Goal: Navigation & Orientation: Find specific page/section

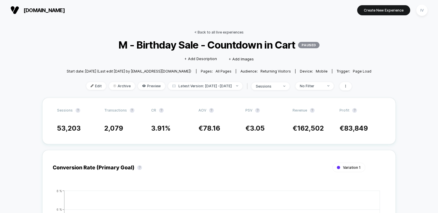
click at [216, 30] on link "< Back to all live experiences" at bounding box center [218, 32] width 49 height 4
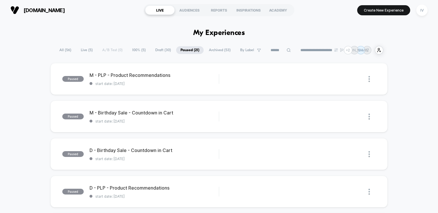
click at [134, 47] on span "100% ( 5 )" at bounding box center [139, 50] width 22 height 8
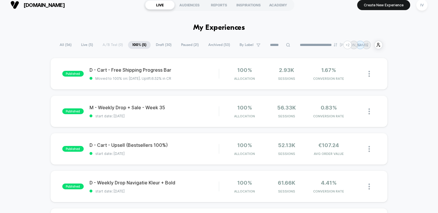
scroll to position [8, 0]
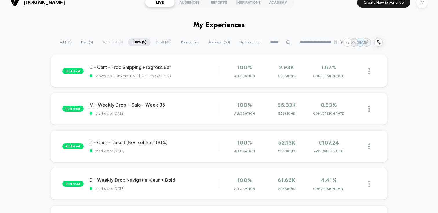
click at [420, 7] on div "IV" at bounding box center [421, 2] width 11 height 11
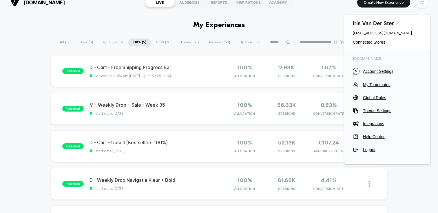
click at [398, 22] on icon at bounding box center [397, 23] width 4 height 4
